Goal: Task Accomplishment & Management: Manage account settings

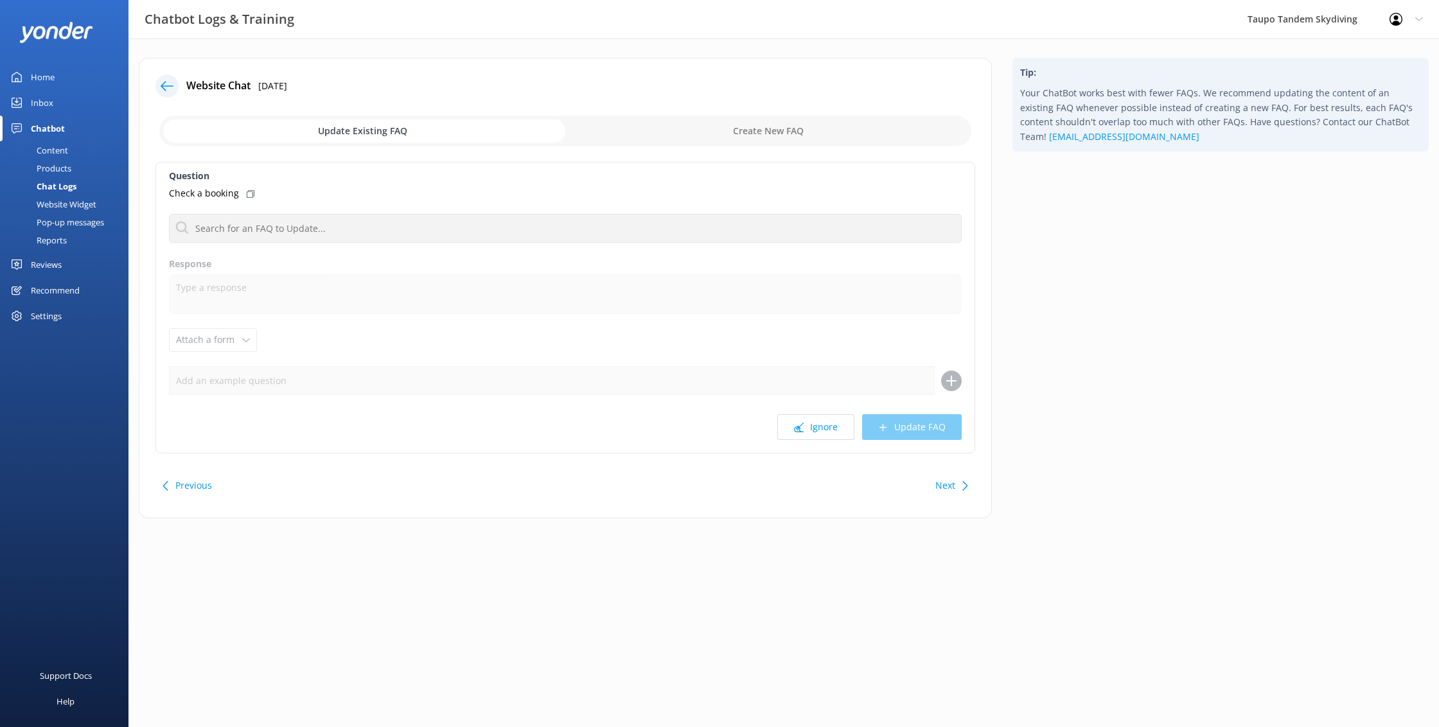
click at [63, 200] on div "Website Widget" at bounding box center [52, 204] width 89 height 18
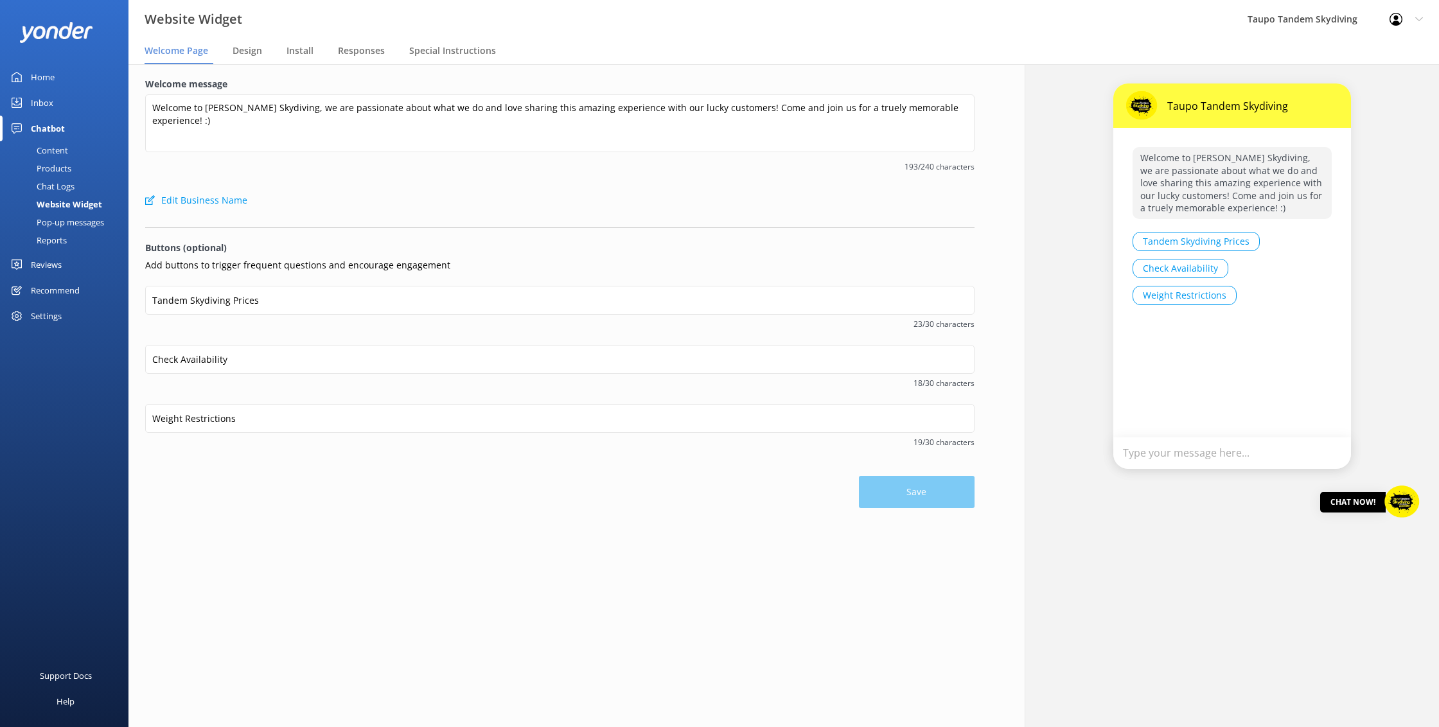
click at [58, 170] on div "Products" at bounding box center [40, 168] width 64 height 18
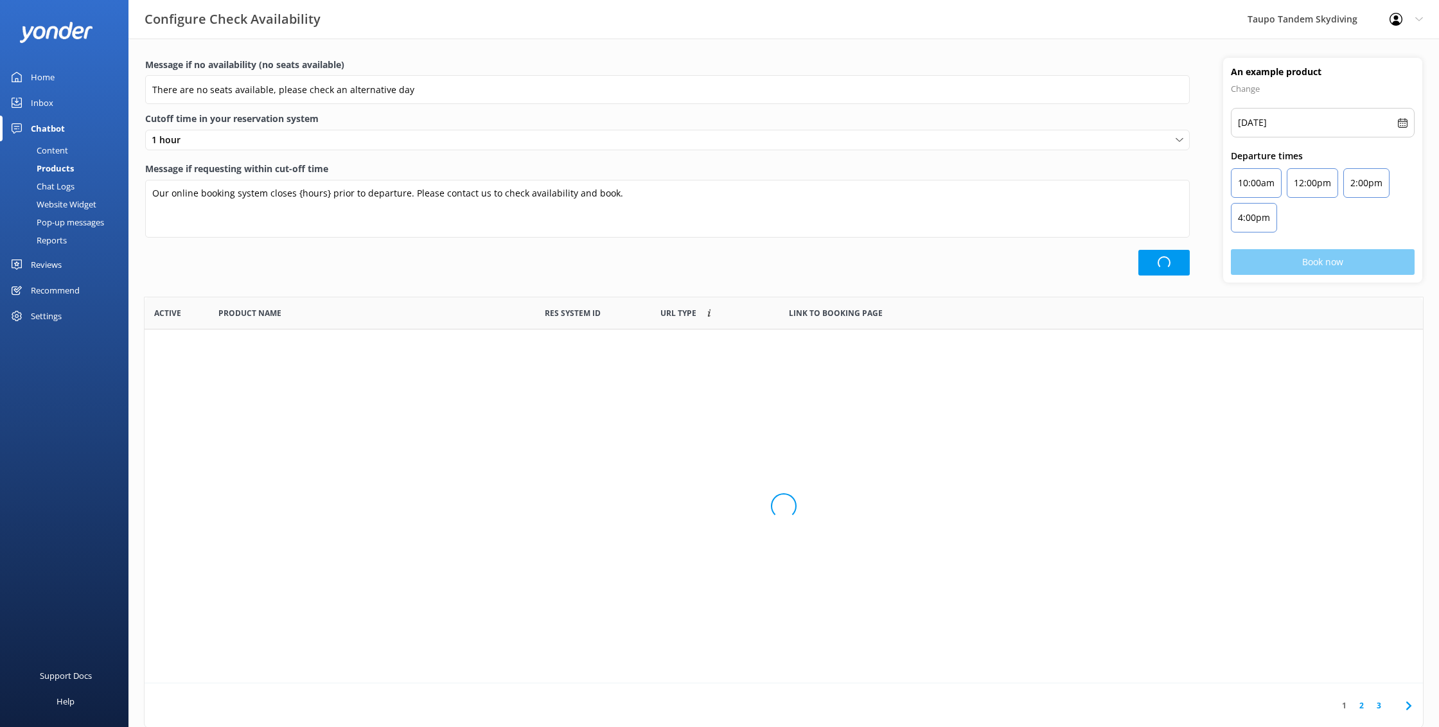
scroll to position [386, 1278]
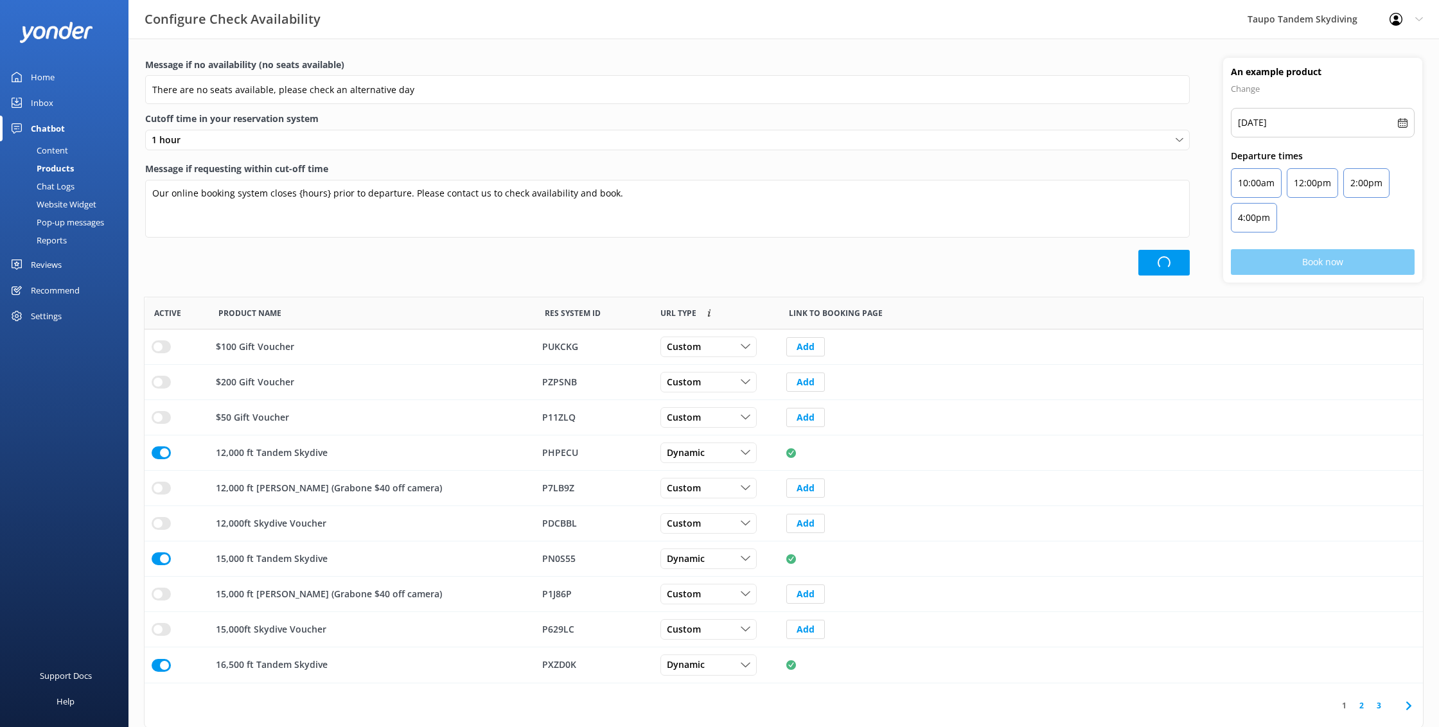
drag, startPoint x: 74, startPoint y: 223, endPoint x: 80, endPoint y: 222, distance: 6.6
click at [75, 223] on div "Pop-up messages" at bounding box center [56, 222] width 96 height 18
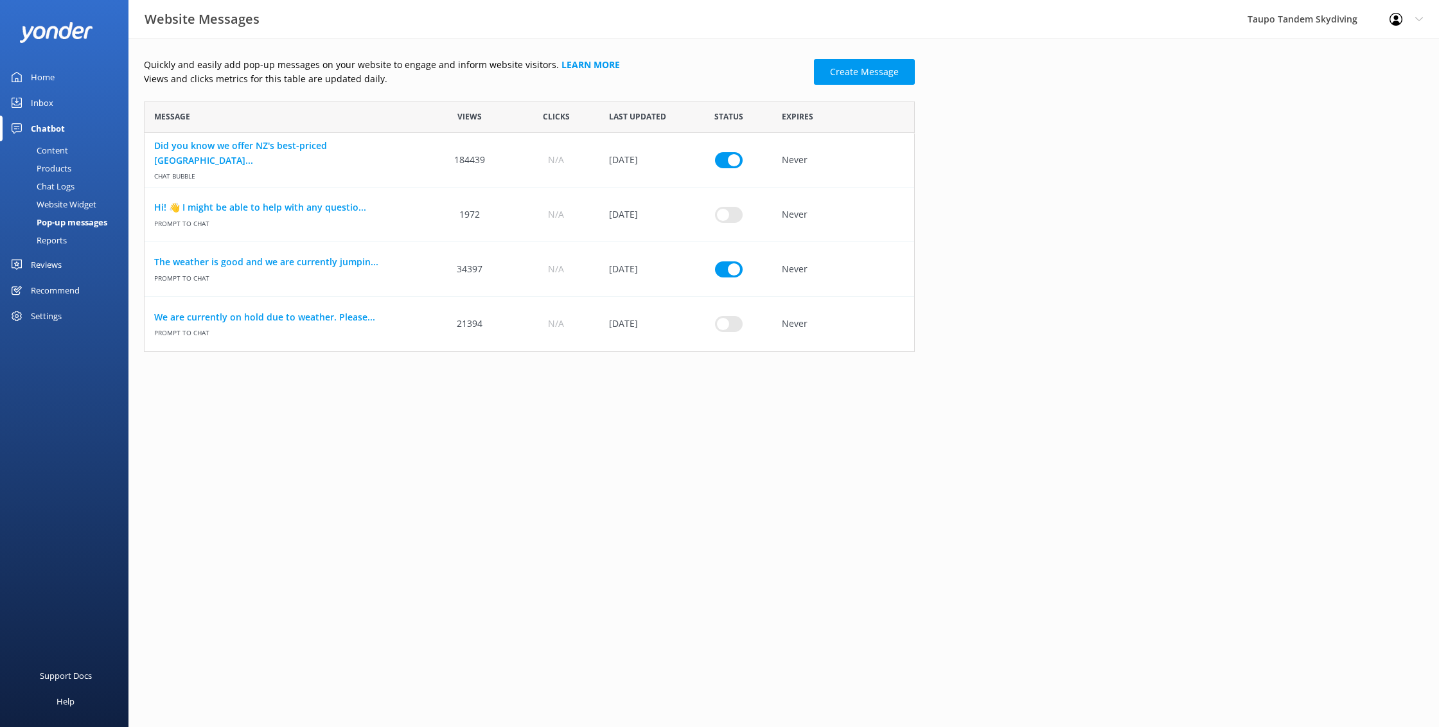
scroll to position [251, 771]
click at [283, 263] on link "The weather is good and we are currently jumpin..." at bounding box center [285, 262] width 263 height 14
